Goal: Transaction & Acquisition: Obtain resource

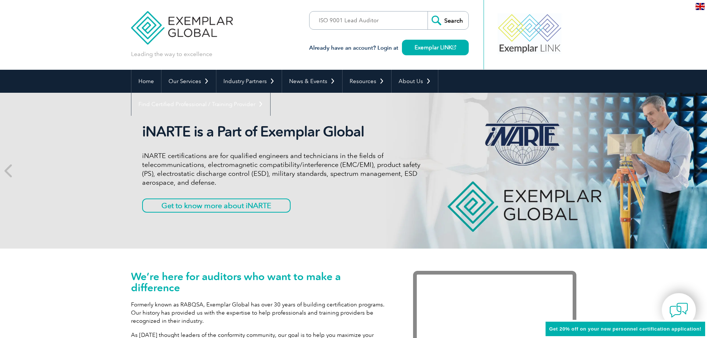
type input "ISO 9001 Lead Auditor"
click at [427, 11] on input "Search" at bounding box center [447, 20] width 41 height 18
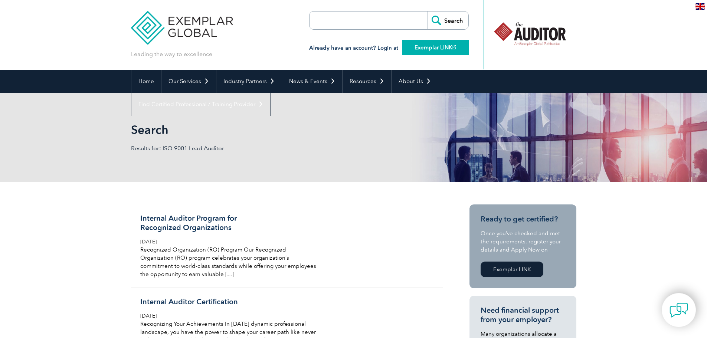
click at [441, 46] on link "Exemplar LINK" at bounding box center [435, 48] width 67 height 16
click at [440, 44] on link "Exemplar LINK" at bounding box center [435, 48] width 67 height 16
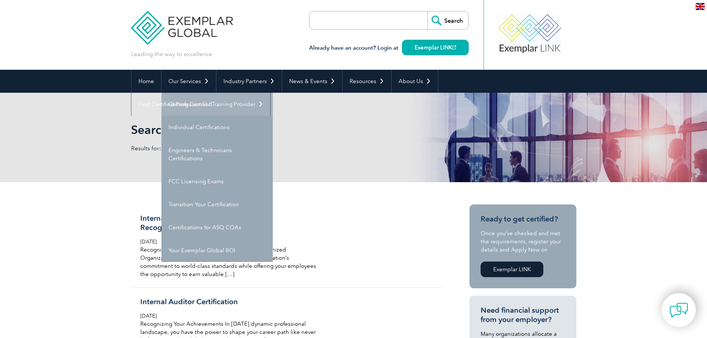
click at [198, 109] on link "Getting Certified" at bounding box center [216, 104] width 111 height 23
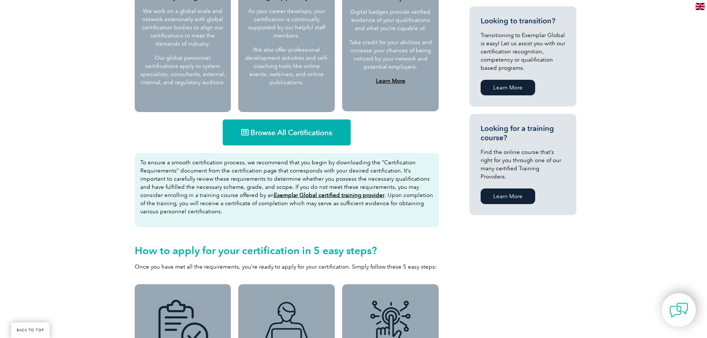
scroll to position [408, 0]
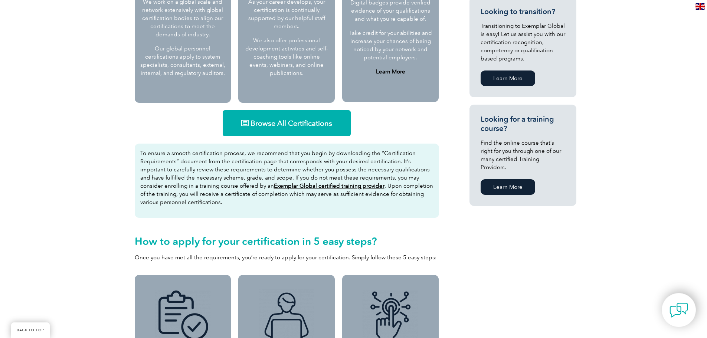
click at [271, 123] on span "Browse All Certifications" at bounding box center [291, 122] width 82 height 7
click at [296, 123] on span "Browse All Certifications" at bounding box center [291, 122] width 82 height 7
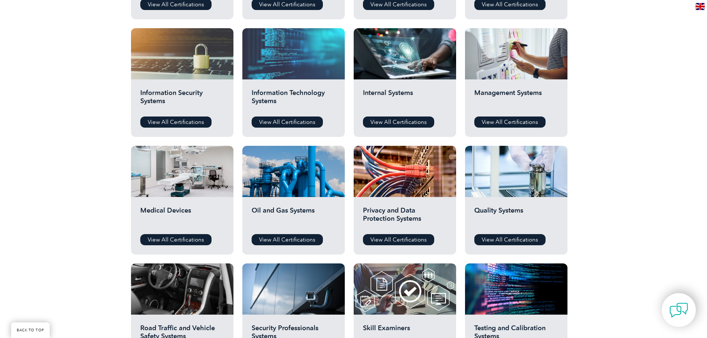
scroll to position [371, 0]
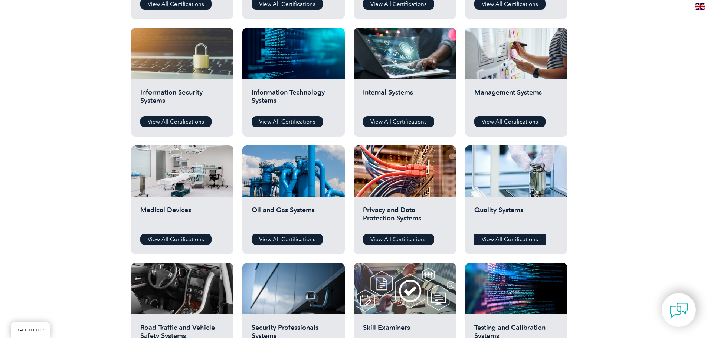
click at [510, 239] on link "View All Certifications" at bounding box center [509, 239] width 71 height 11
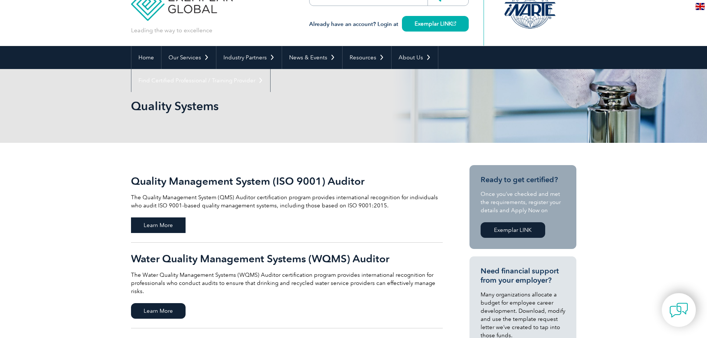
scroll to position [37, 0]
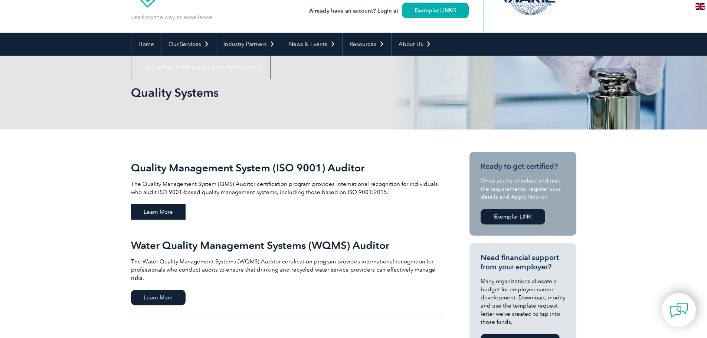
click at [157, 208] on span "Learn More" at bounding box center [158, 212] width 55 height 16
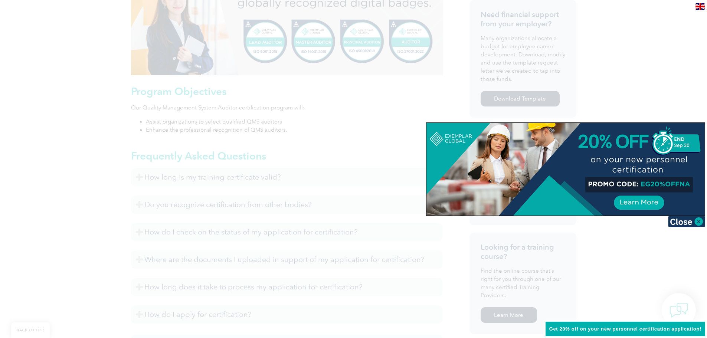
scroll to position [334, 0]
click at [692, 218] on img at bounding box center [686, 221] width 37 height 11
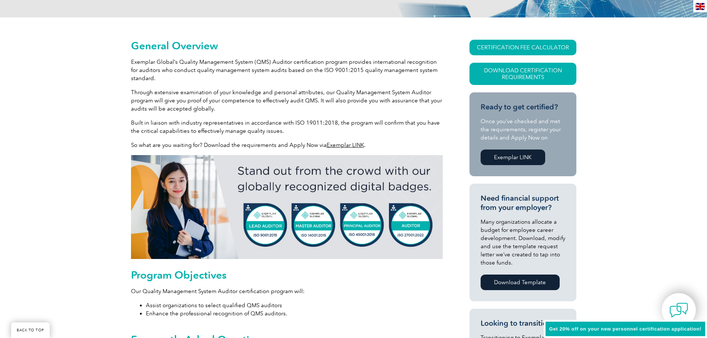
scroll to position [148, 0]
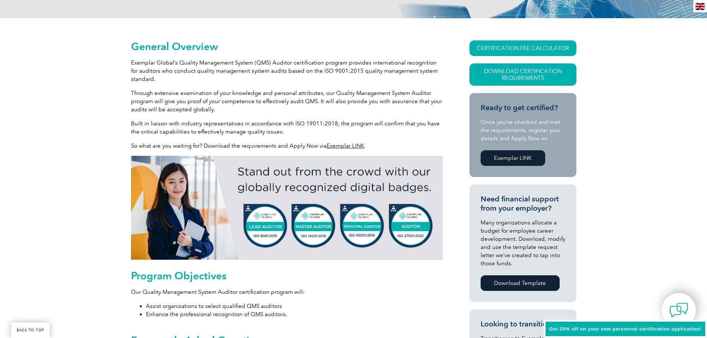
click at [346, 143] on link "Exemplar LINK" at bounding box center [344, 145] width 37 height 7
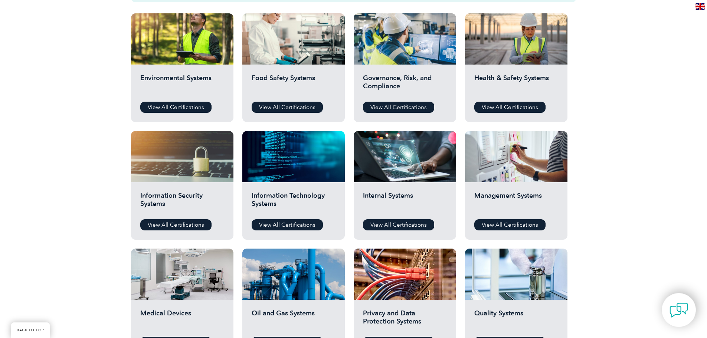
scroll to position [371, 0]
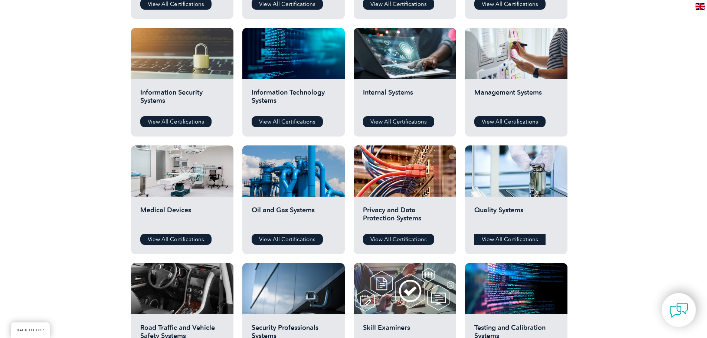
click at [496, 239] on link "View All Certifications" at bounding box center [509, 239] width 71 height 11
click at [512, 121] on link "View All Certifications" at bounding box center [509, 121] width 71 height 11
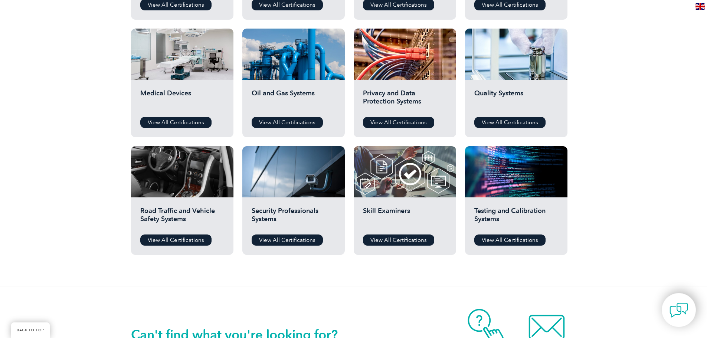
scroll to position [482, 0]
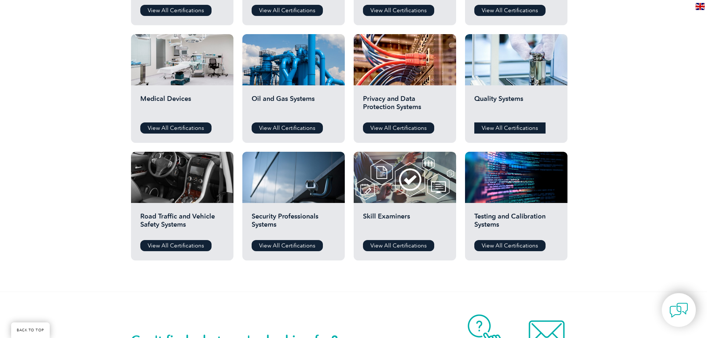
click at [514, 123] on link "View All Certifications" at bounding box center [509, 127] width 71 height 11
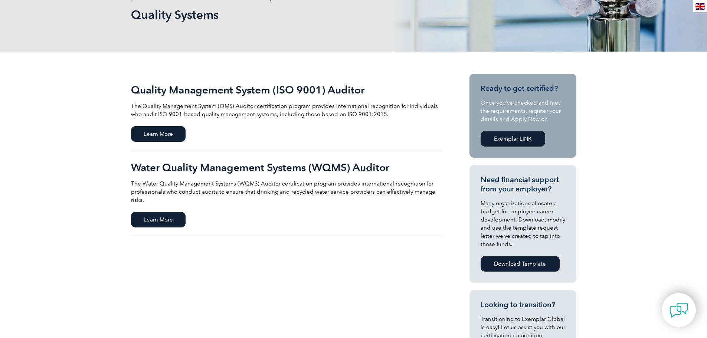
scroll to position [37, 0]
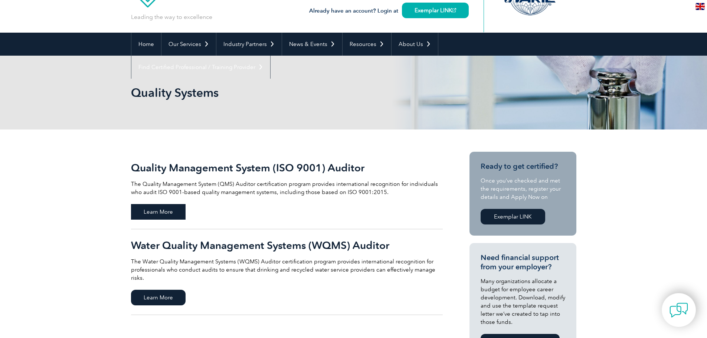
click at [164, 210] on span "Learn More" at bounding box center [158, 212] width 55 height 16
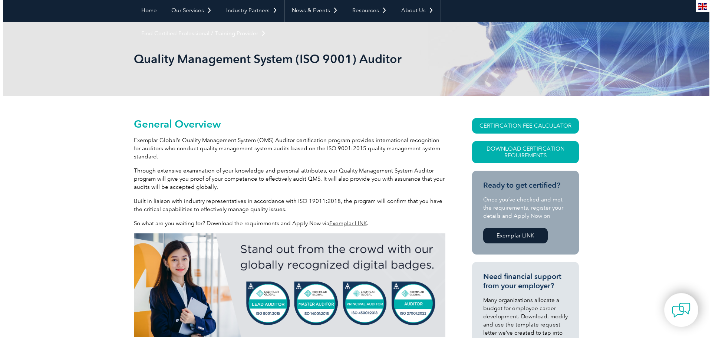
scroll to position [74, 0]
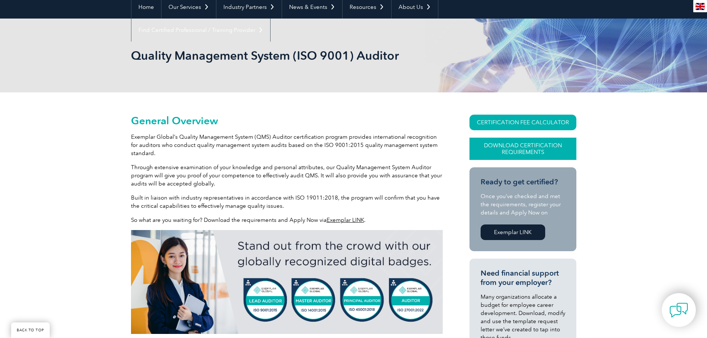
click at [515, 149] on link "Download Certification Requirements" at bounding box center [522, 149] width 107 height 22
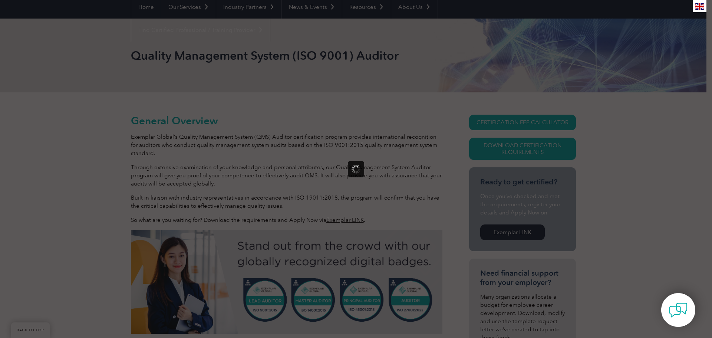
scroll to position [0, 0]
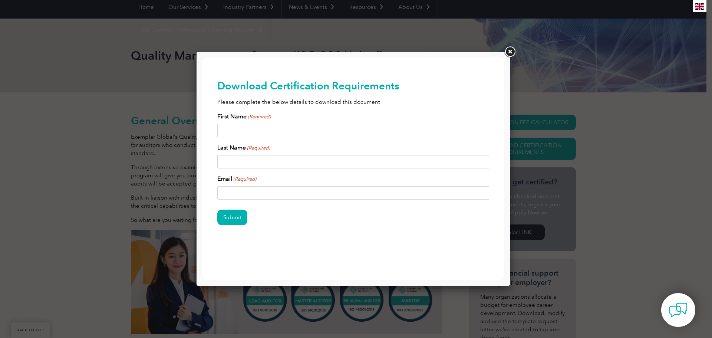
click at [263, 129] on input "First Name (Required)" at bounding box center [353, 130] width 272 height 13
type input "Onyx"
type input "Dines"
type input "Onyx.Dines@flex.com"
click at [217, 210] on input "Submit" at bounding box center [232, 218] width 30 height 16
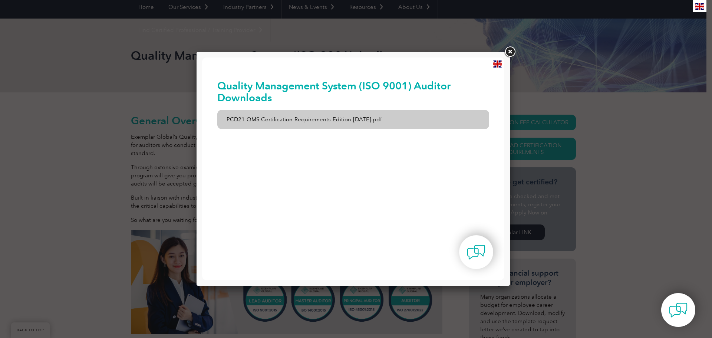
click at [359, 118] on link "PCD21-QMS-Certification-Requirements-Edition-2-April-2022.pdf" at bounding box center [353, 119] width 272 height 19
